Goal: Transaction & Acquisition: Purchase product/service

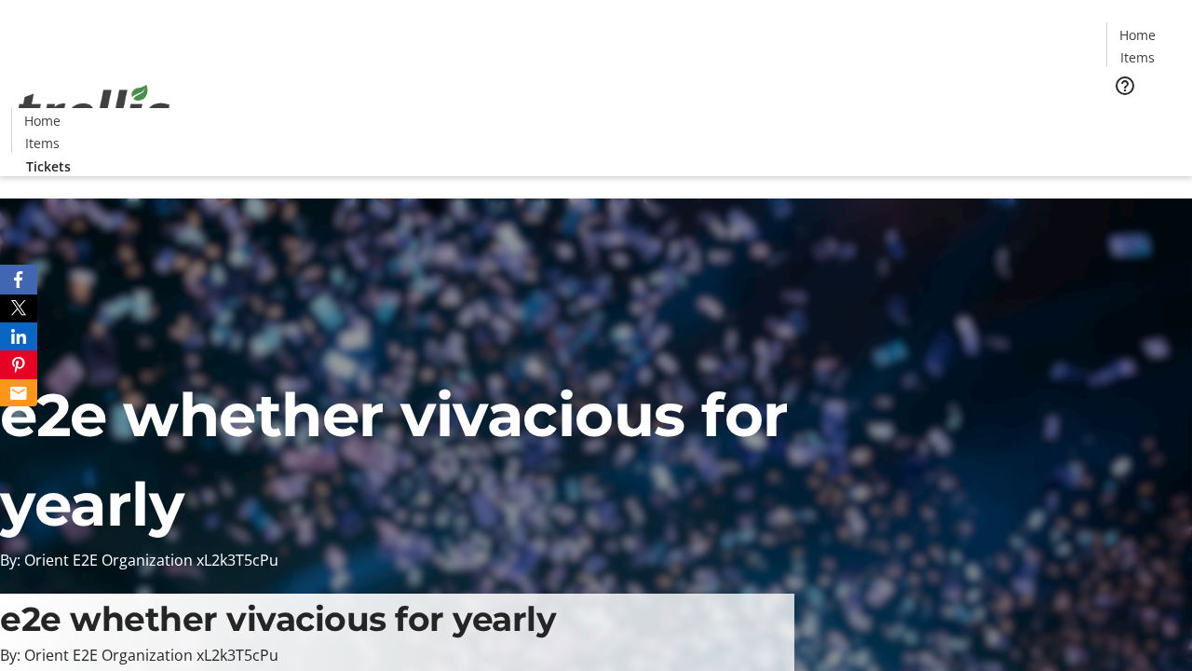
click at [1121, 108] on span "Tickets" at bounding box center [1143, 118] width 45 height 20
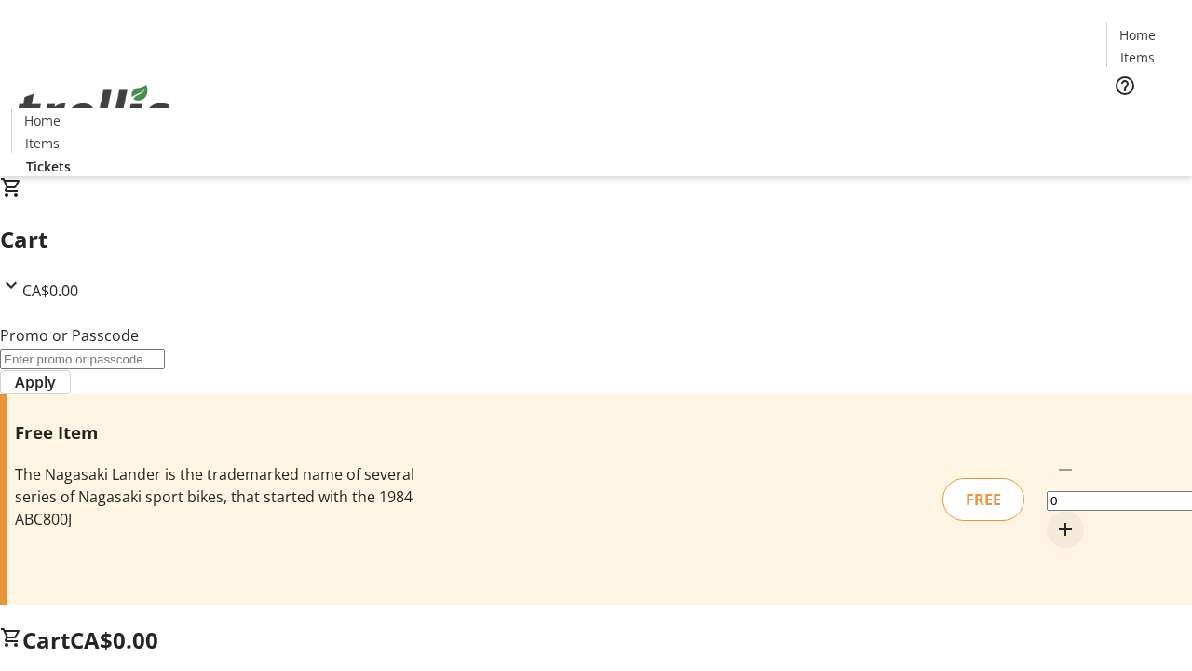
click at [1054, 518] on mat-icon "Increment by one" at bounding box center [1065, 529] width 22 height 22
type input "1"
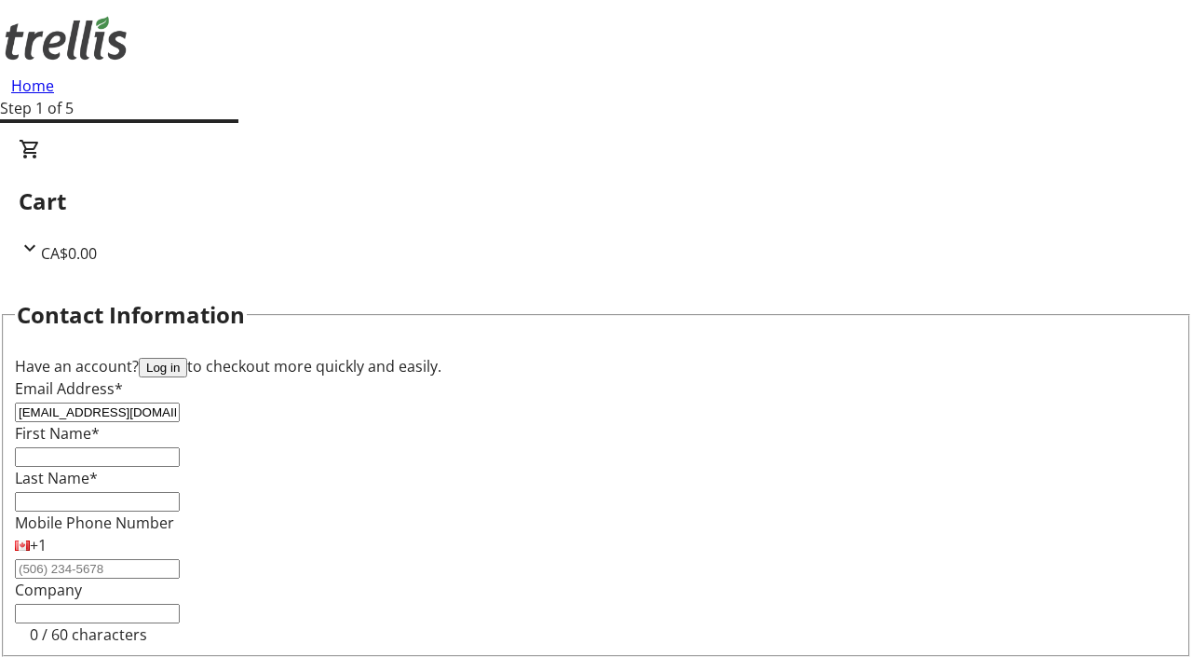
type input "[EMAIL_ADDRESS][DOMAIN_NAME]"
type input "Aylin"
type input "[PERSON_NAME]"
